Goal: Task Accomplishment & Management: Complete application form

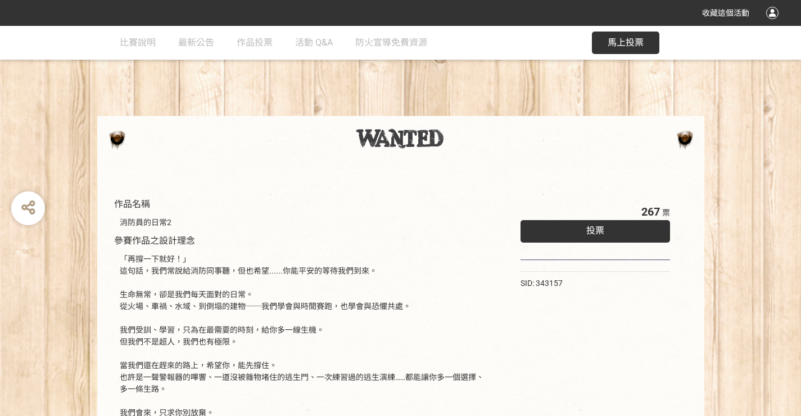
click at [589, 223] on div "投票" at bounding box center [596, 231] width 150 height 22
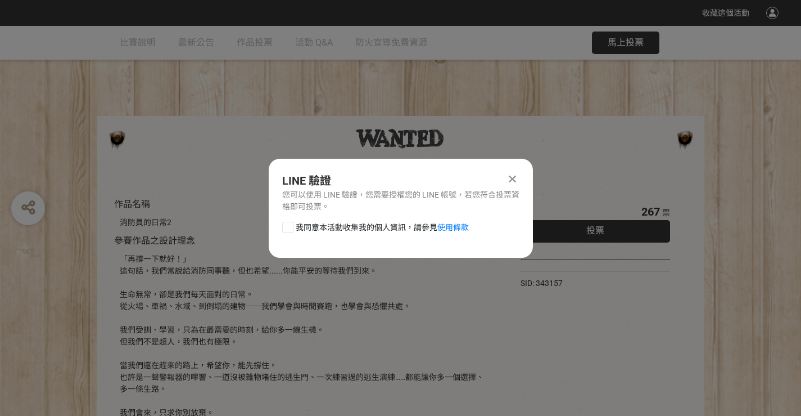
click at [287, 232] on div at bounding box center [287, 227] width 11 height 11
checkbox input "true"
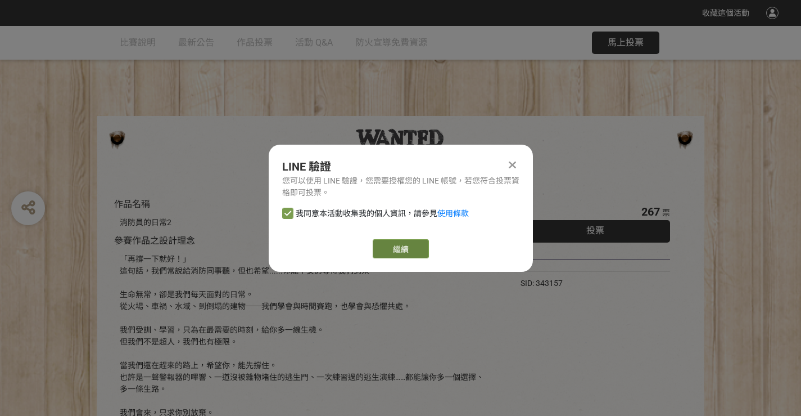
click at [413, 251] on link "繼續" at bounding box center [401, 248] width 56 height 19
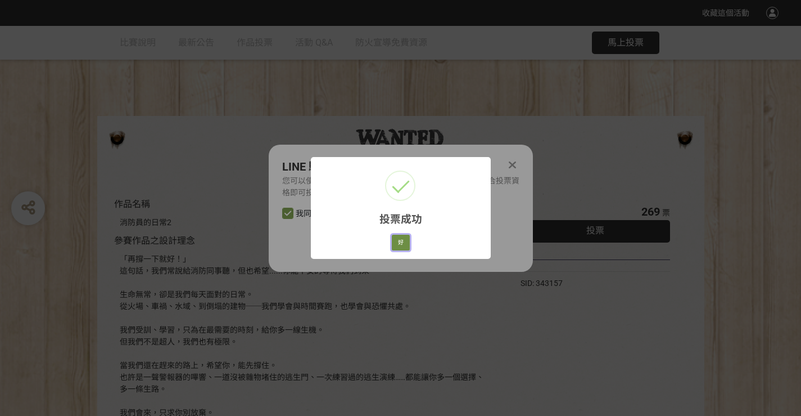
click at [408, 241] on button "好" at bounding box center [401, 243] width 18 height 16
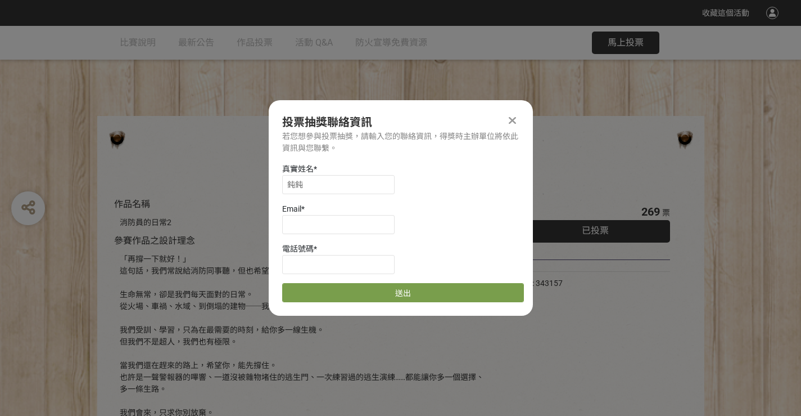
scroll to position [1, 0]
click at [337, 231] on input at bounding box center [338, 223] width 112 height 19
click at [338, 231] on input at bounding box center [338, 223] width 112 height 19
type input "ㄋ"
type input "[EMAIL_ADDRESS][DOMAIN_NAME]"
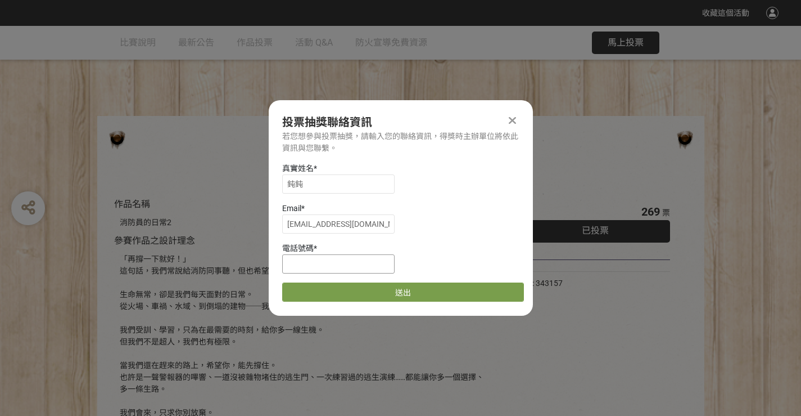
click at [322, 267] on input at bounding box center [338, 263] width 112 height 19
type input "0916981520"
click at [370, 283] on button "送出" at bounding box center [403, 291] width 242 height 19
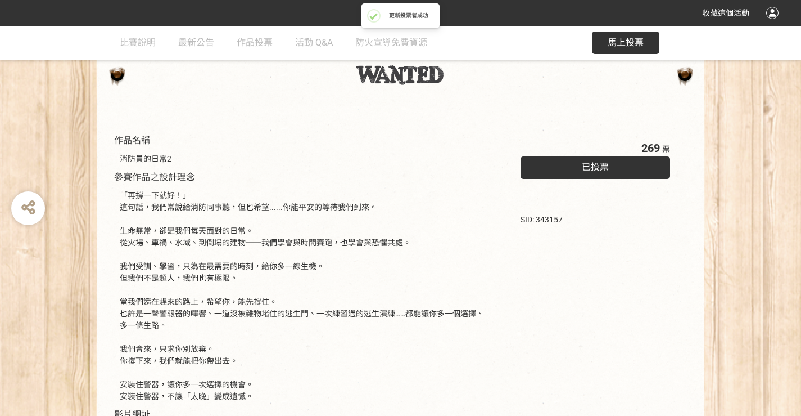
scroll to position [168, 0]
